Goal: Find specific page/section: Find specific page/section

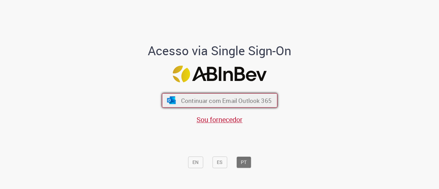
click at [208, 100] on span "Continuar com Email Outlook 365" at bounding box center [226, 100] width 91 height 8
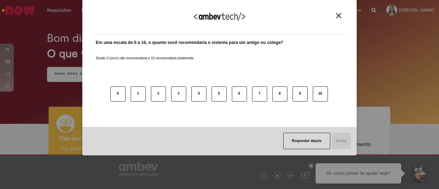
click at [337, 15] on img "Close" at bounding box center [338, 15] width 5 height 5
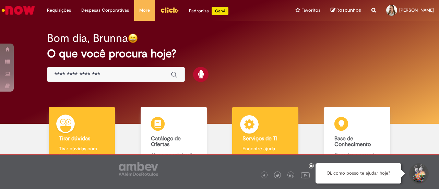
click at [271, 139] on b "Serviços de TI" at bounding box center [260, 138] width 35 height 7
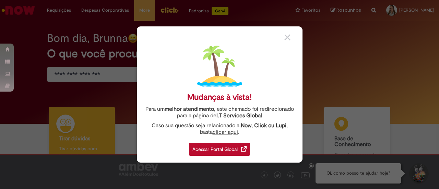
click at [230, 145] on div "Acessar Portal Global" at bounding box center [219, 149] width 61 height 13
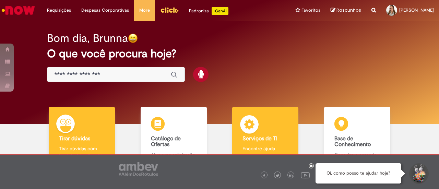
click at [260, 130] on body "Pular para o conteúdo da página Requisições Exibir Todas as Solicitações Requis…" at bounding box center [219, 94] width 439 height 189
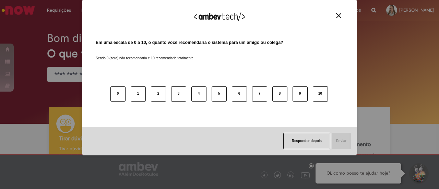
click at [338, 14] on img "Close" at bounding box center [338, 15] width 5 height 5
